Goal: Task Accomplishment & Management: Manage account settings

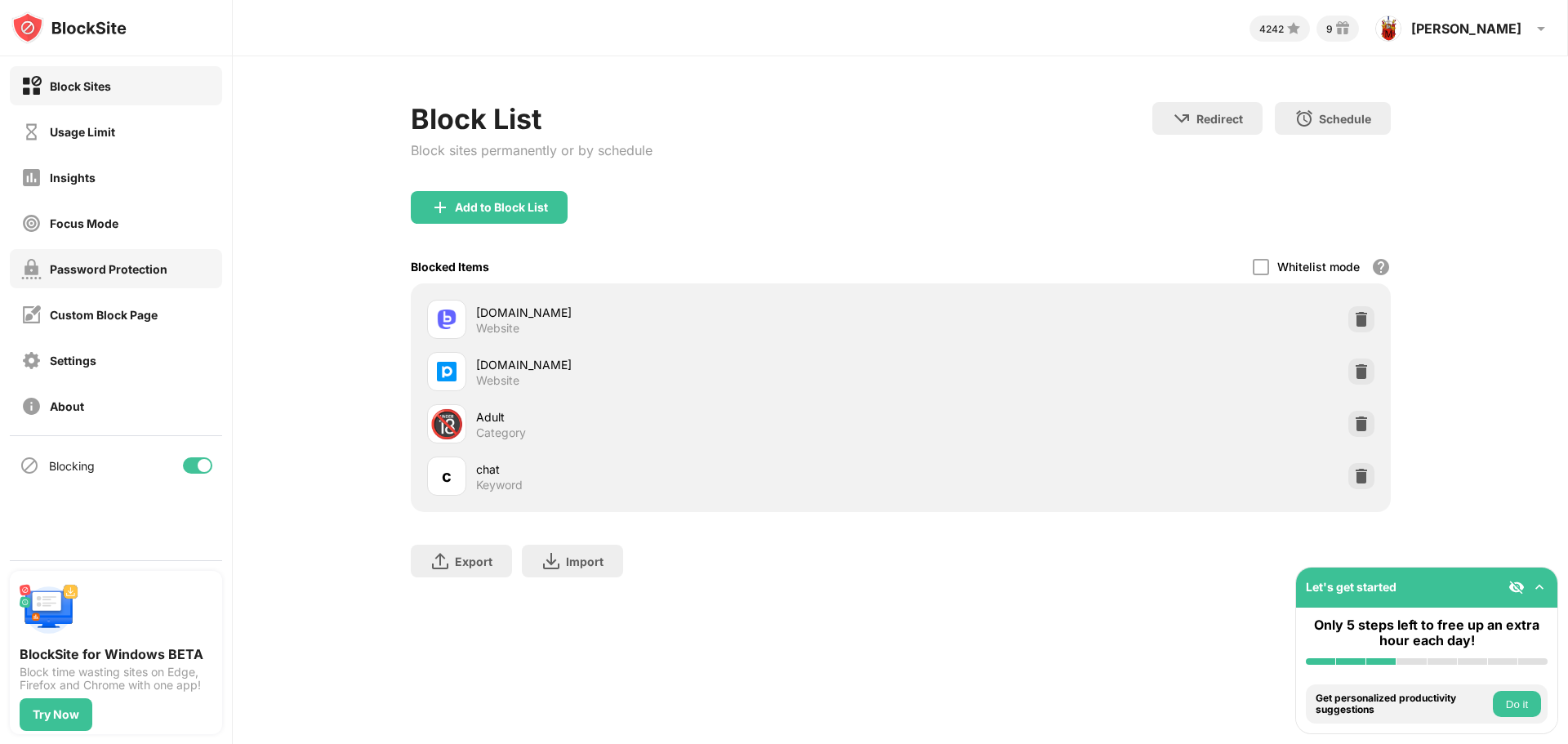
click at [98, 280] on div "Password Protection" at bounding box center [115, 269] width 212 height 39
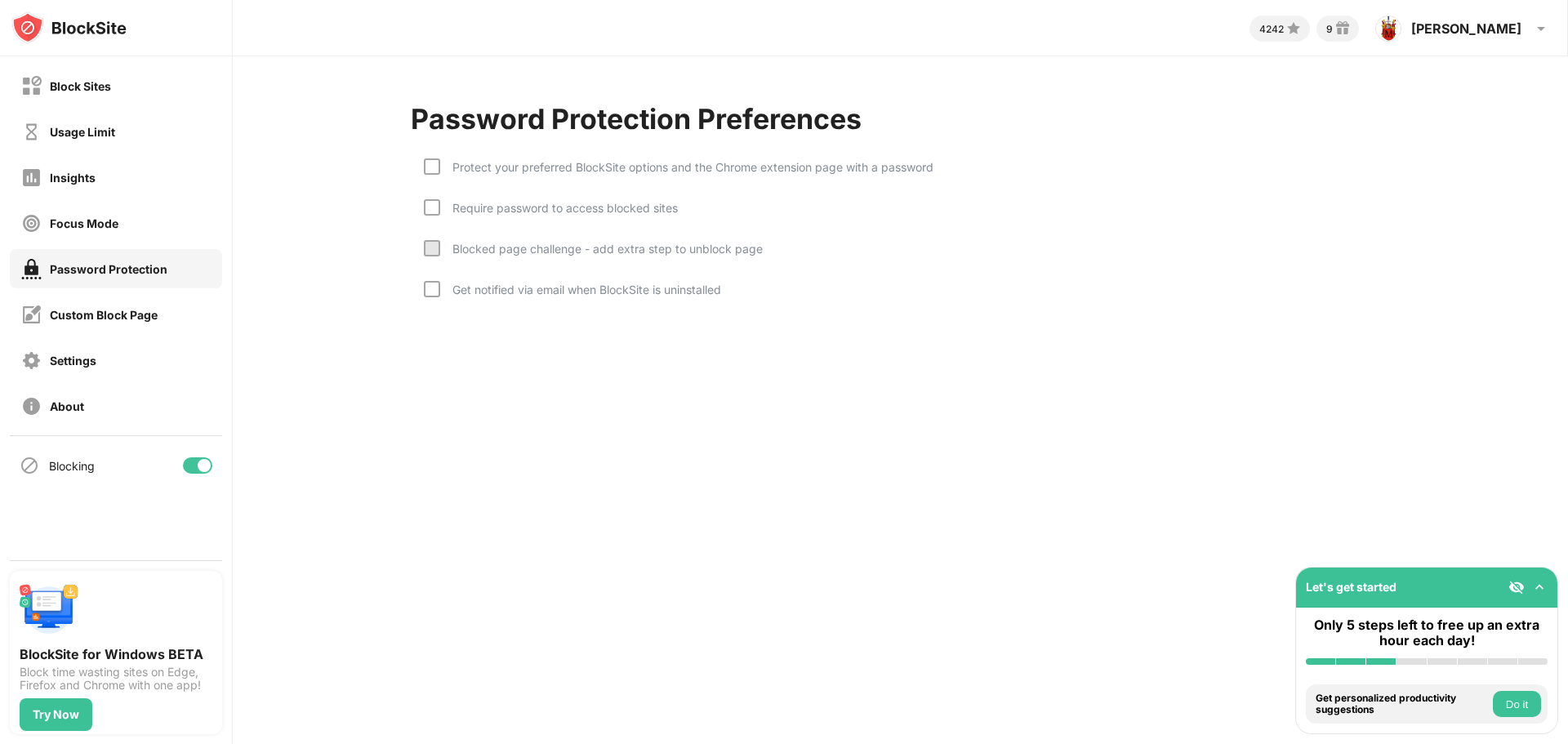
click at [442, 168] on div "Protect your preferred BlockSite options and the Chrome extension page with a p…" at bounding box center [686, 167] width 493 height 14
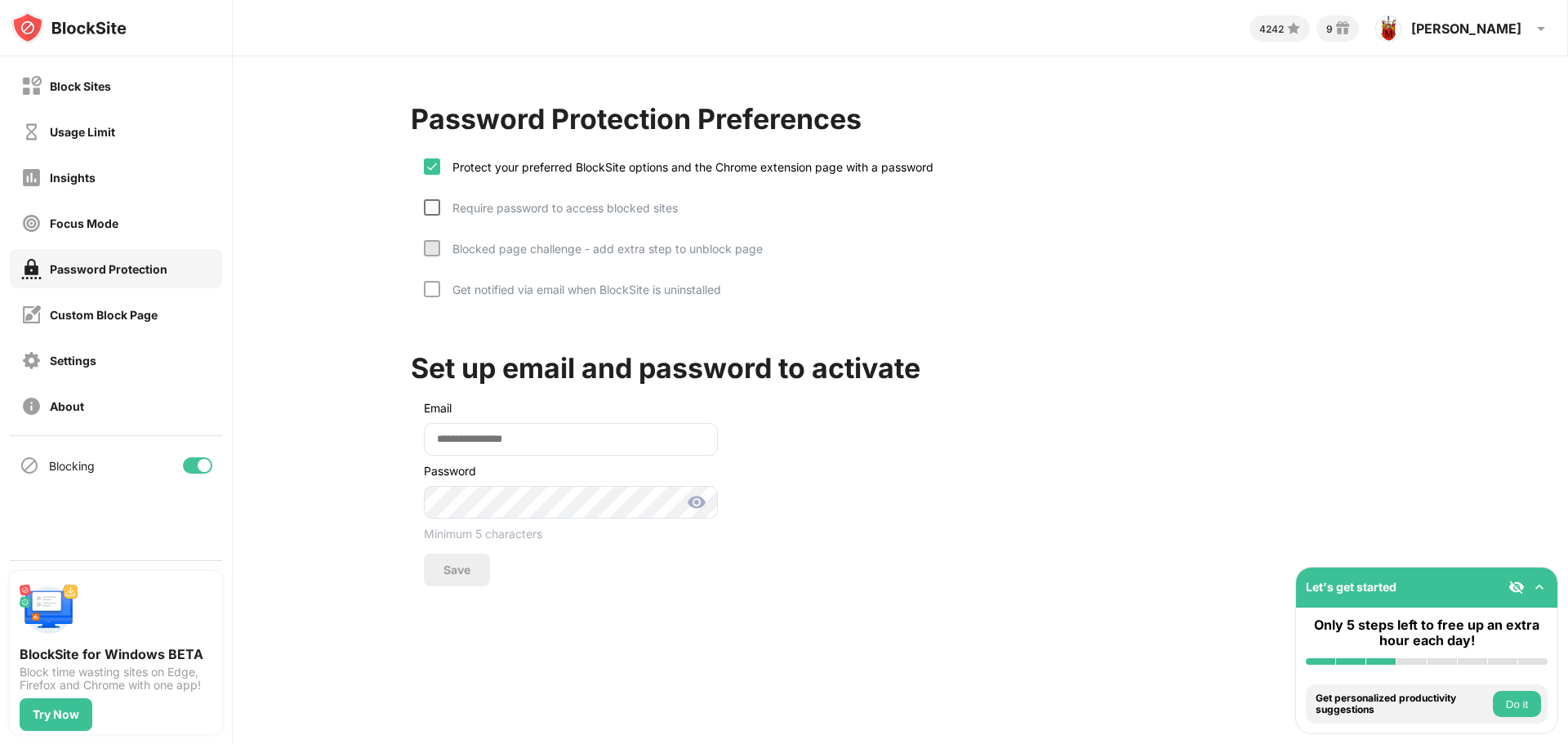
click at [433, 211] on div at bounding box center [431, 207] width 16 height 16
click at [475, 439] on input "email" at bounding box center [571, 439] width 294 height 33
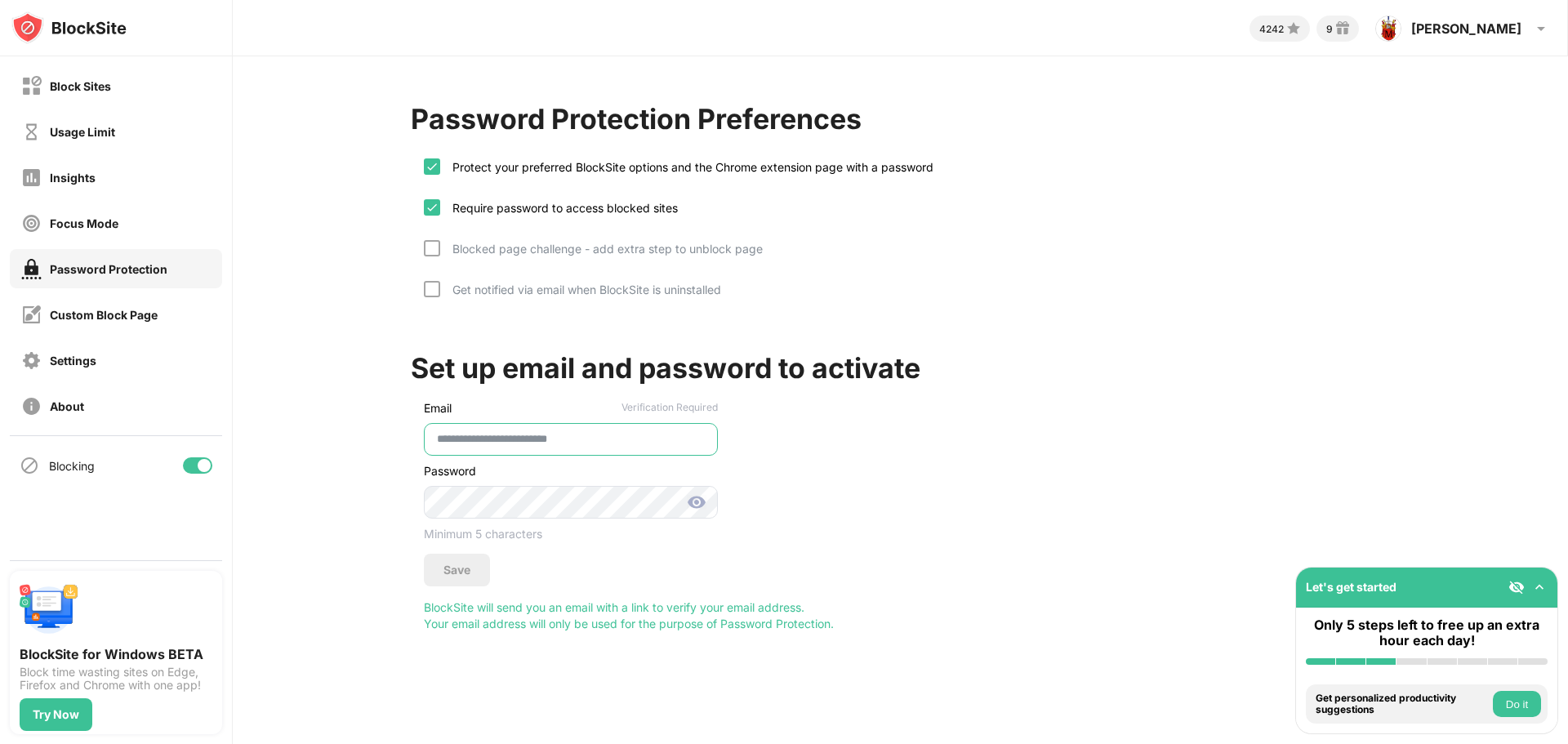
type input "**********"
click at [455, 559] on div "Save" at bounding box center [457, 570] width 66 height 33
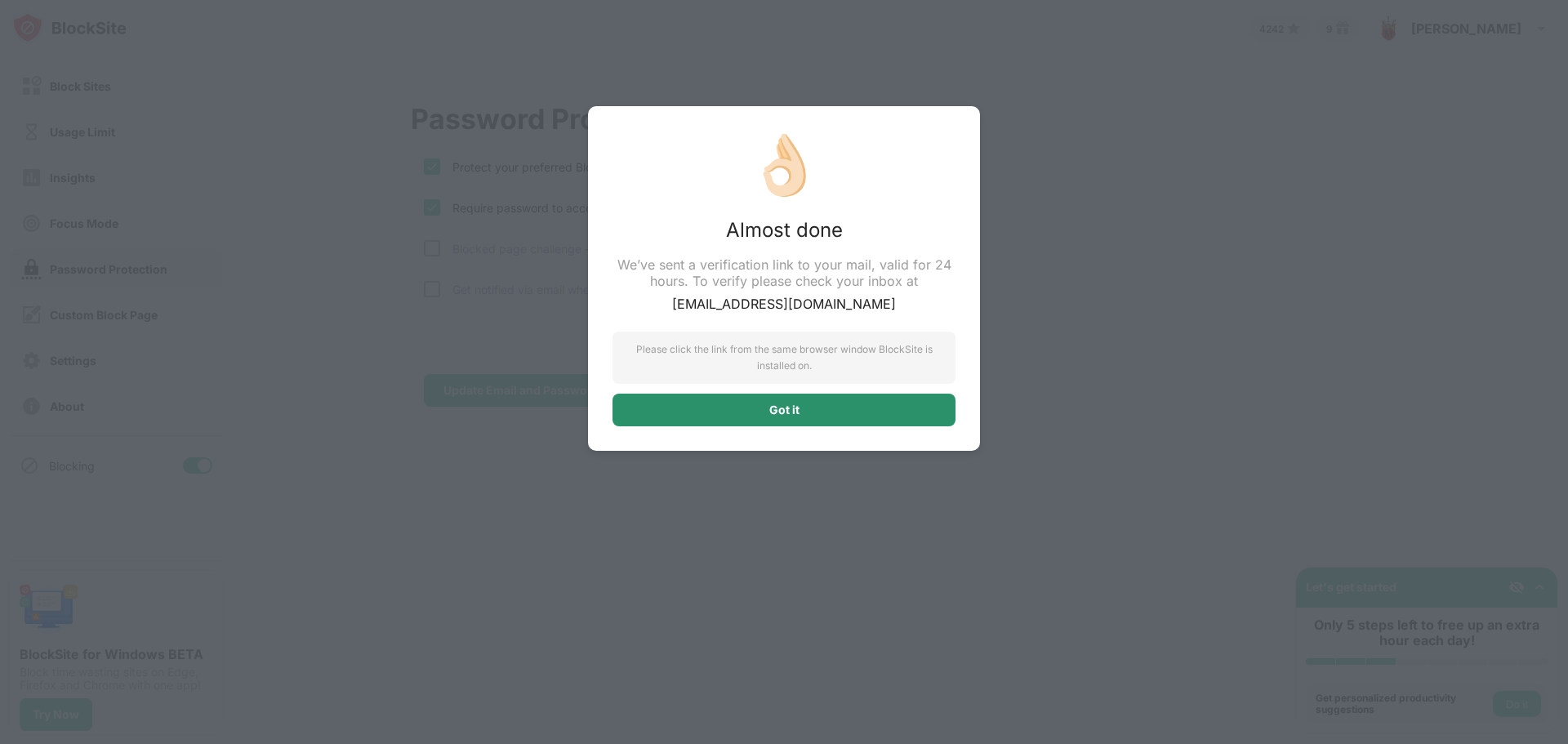
click at [643, 421] on div "Got it" at bounding box center [784, 410] width 343 height 33
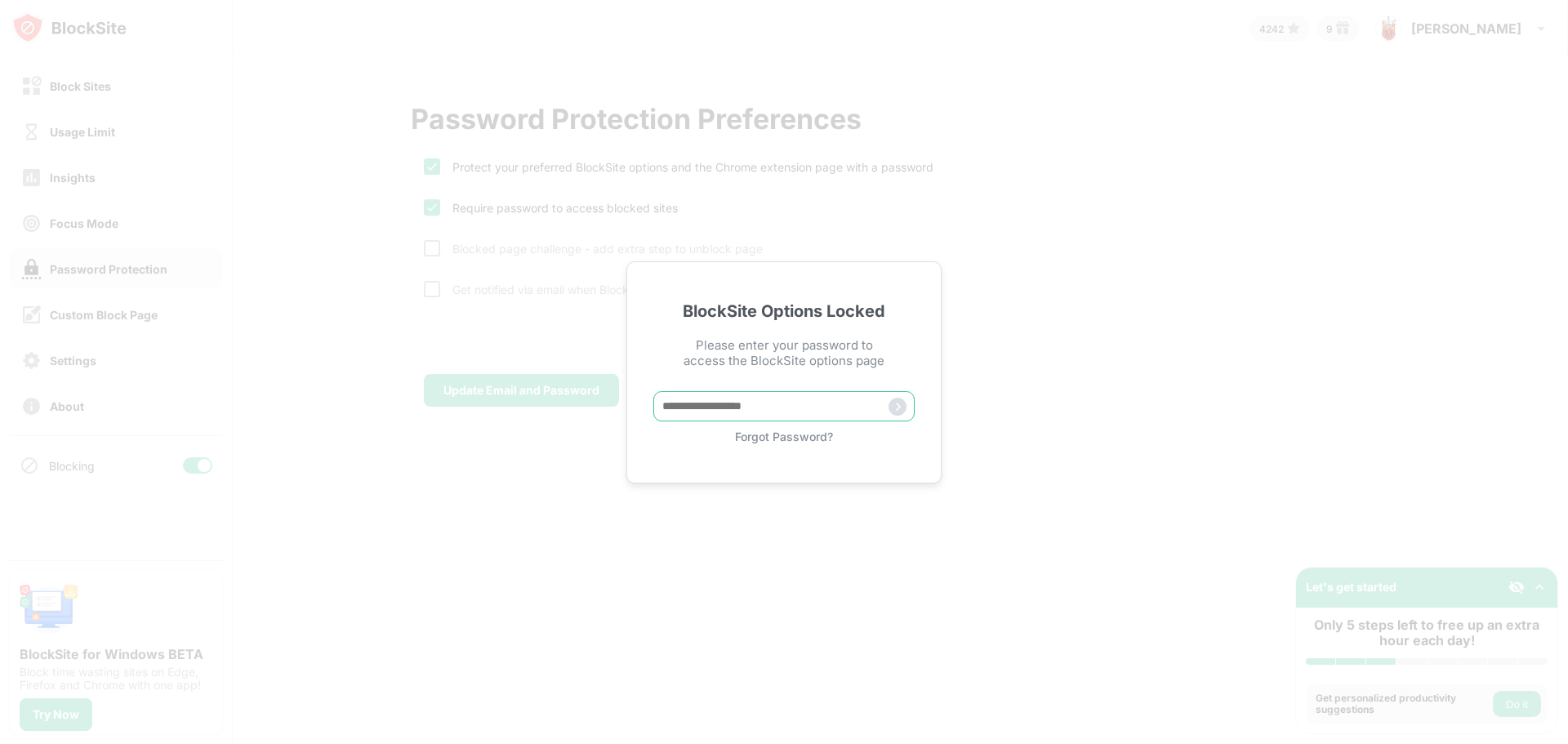
click at [770, 410] on input "text" at bounding box center [783, 406] width 261 height 30
